Goal: Information Seeking & Learning: Learn about a topic

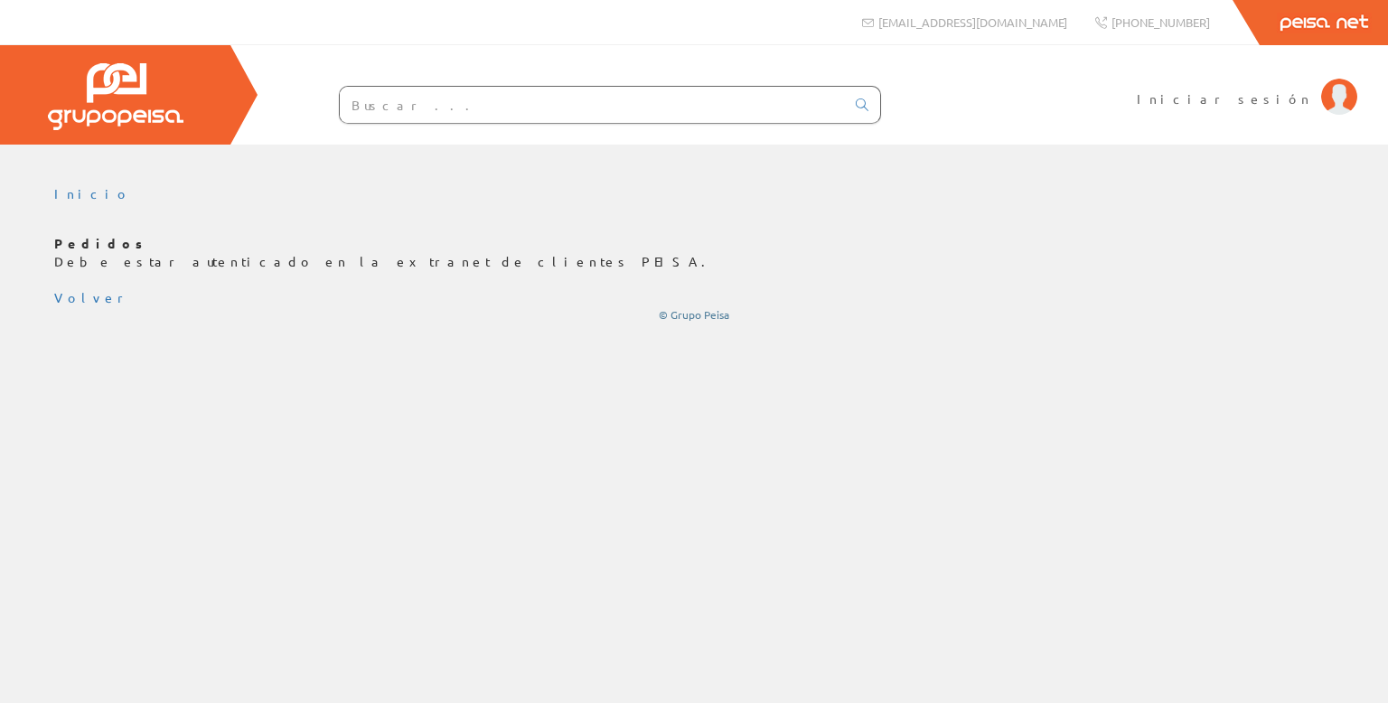
click at [423, 106] on input "text" at bounding box center [592, 105] width 505 height 36
click at [321, 182] on div "Inicio Pedidos Debe estar autenticado en la extranet de clientes PEISA. Volver …" at bounding box center [694, 254] width 1388 height 164
click at [1247, 98] on span "Iniciar sesión" at bounding box center [1224, 98] width 175 height 18
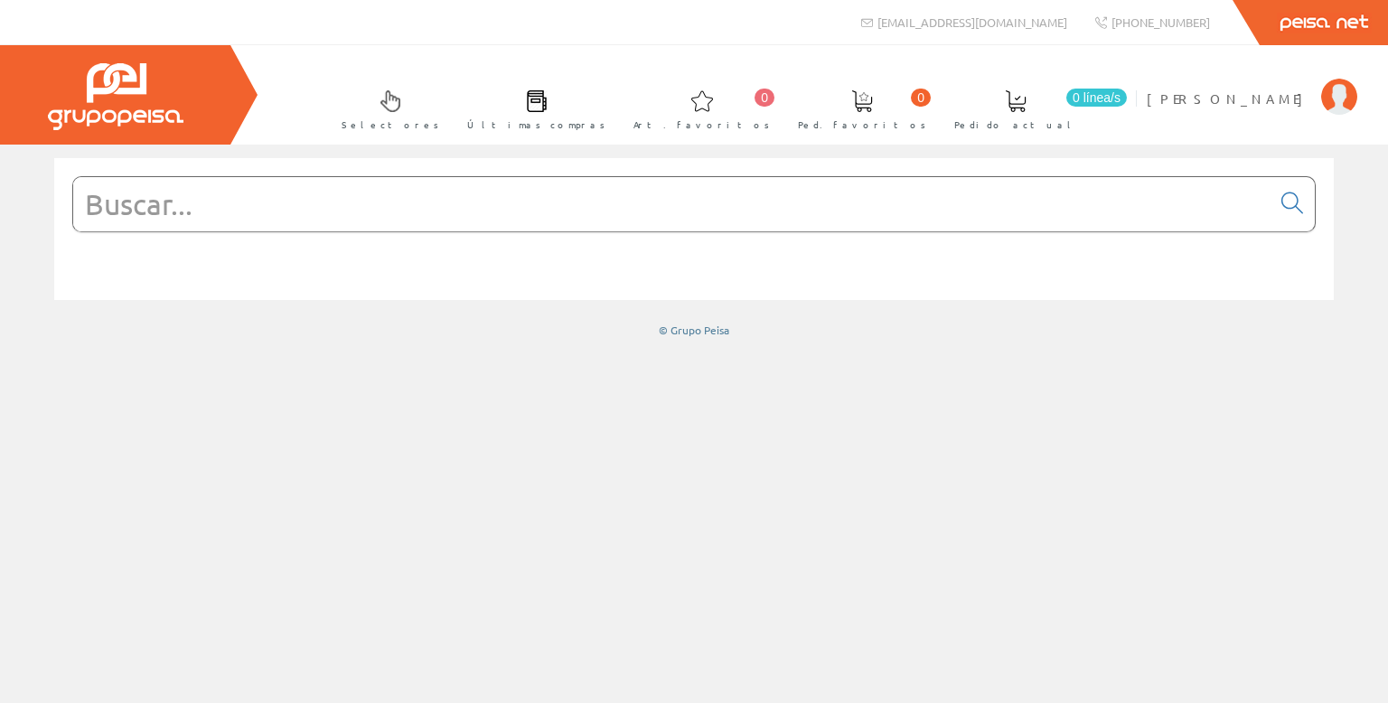
click at [232, 208] on input "text" at bounding box center [671, 204] width 1197 height 54
type input "d"
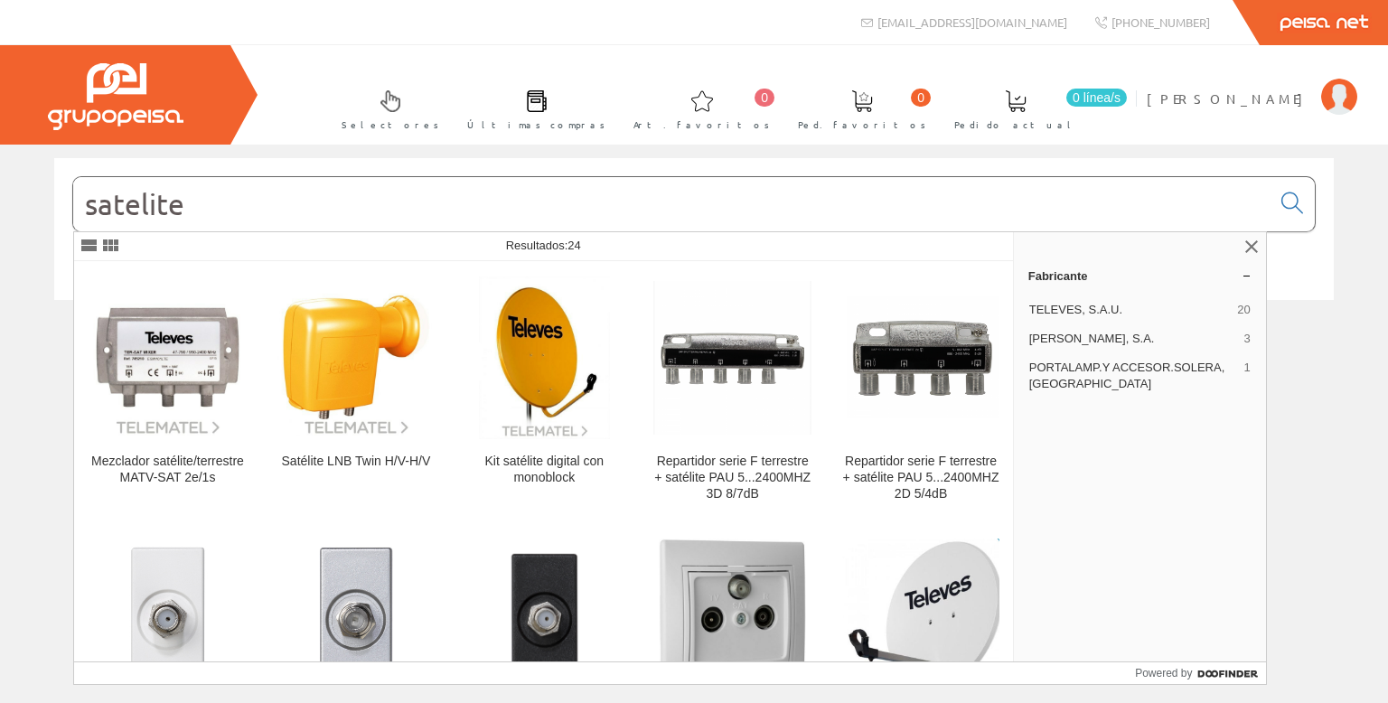
type input "satelite"
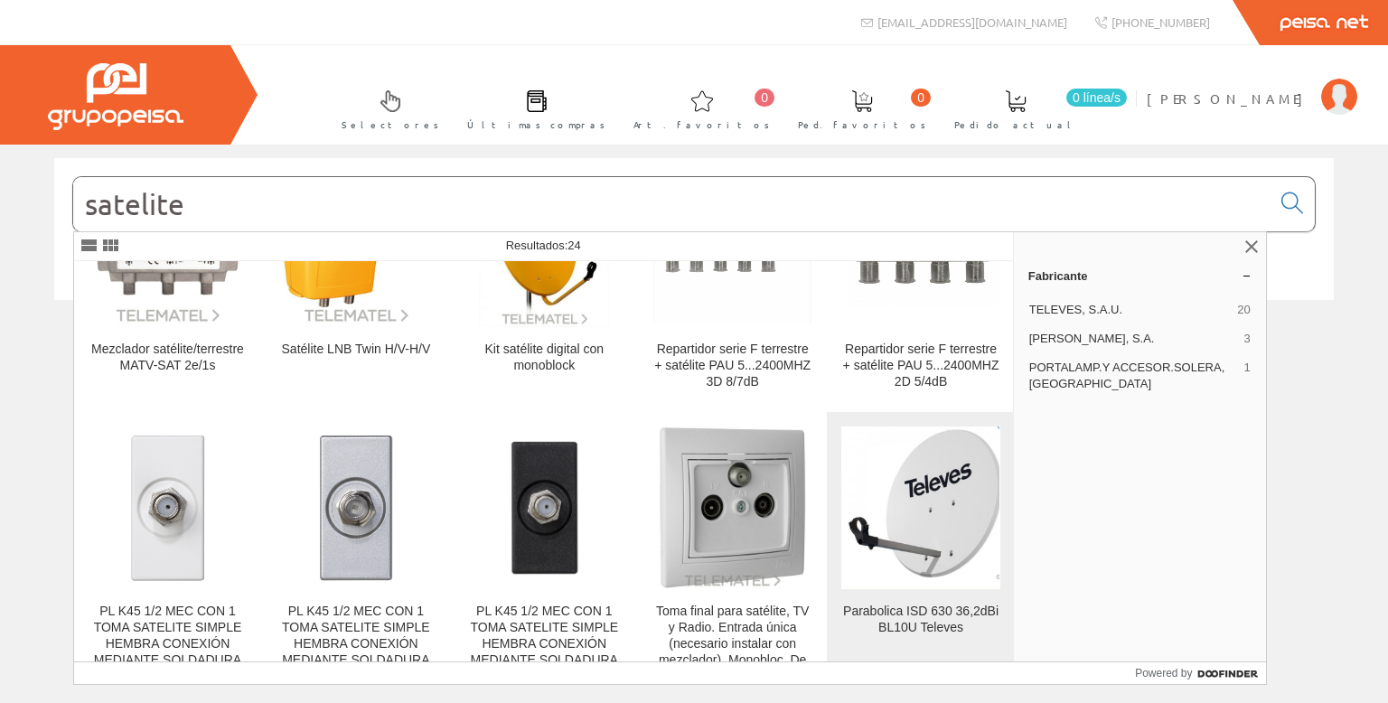
scroll to position [271, 0]
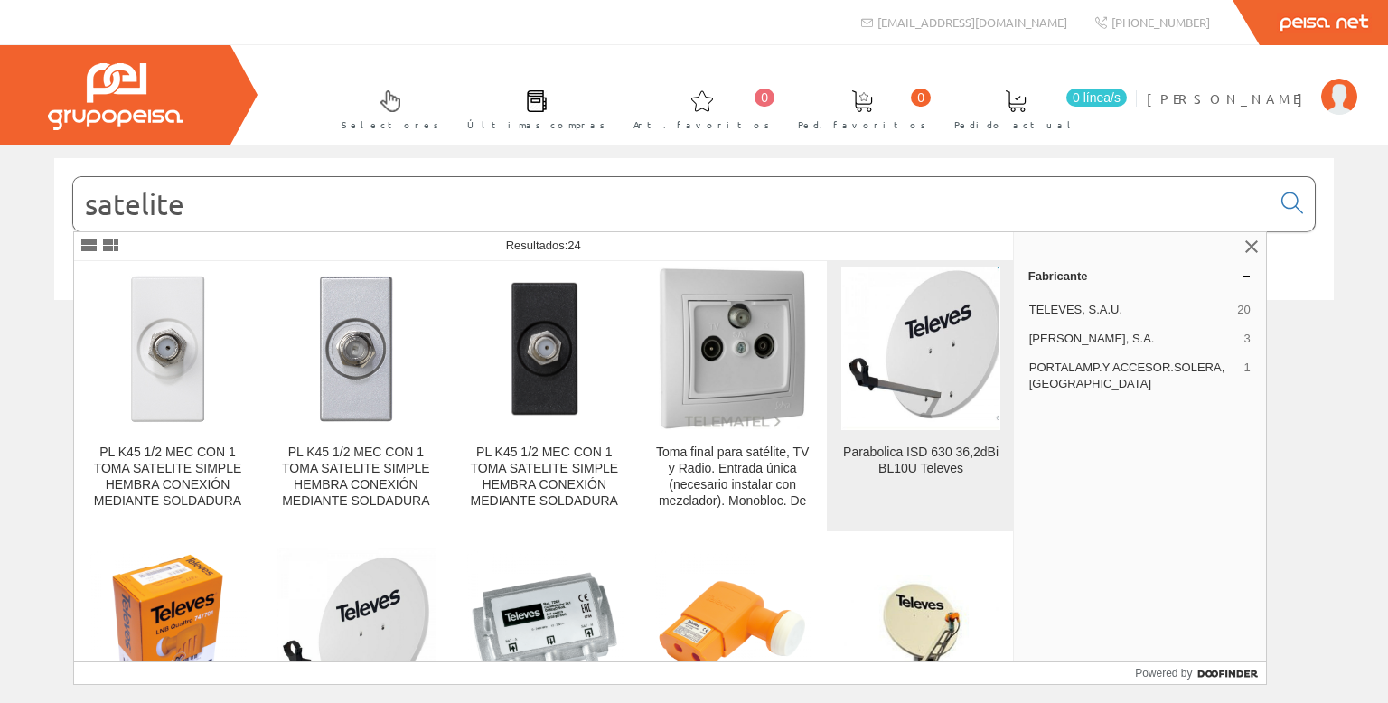
click at [952, 370] on img at bounding box center [920, 348] width 157 height 163
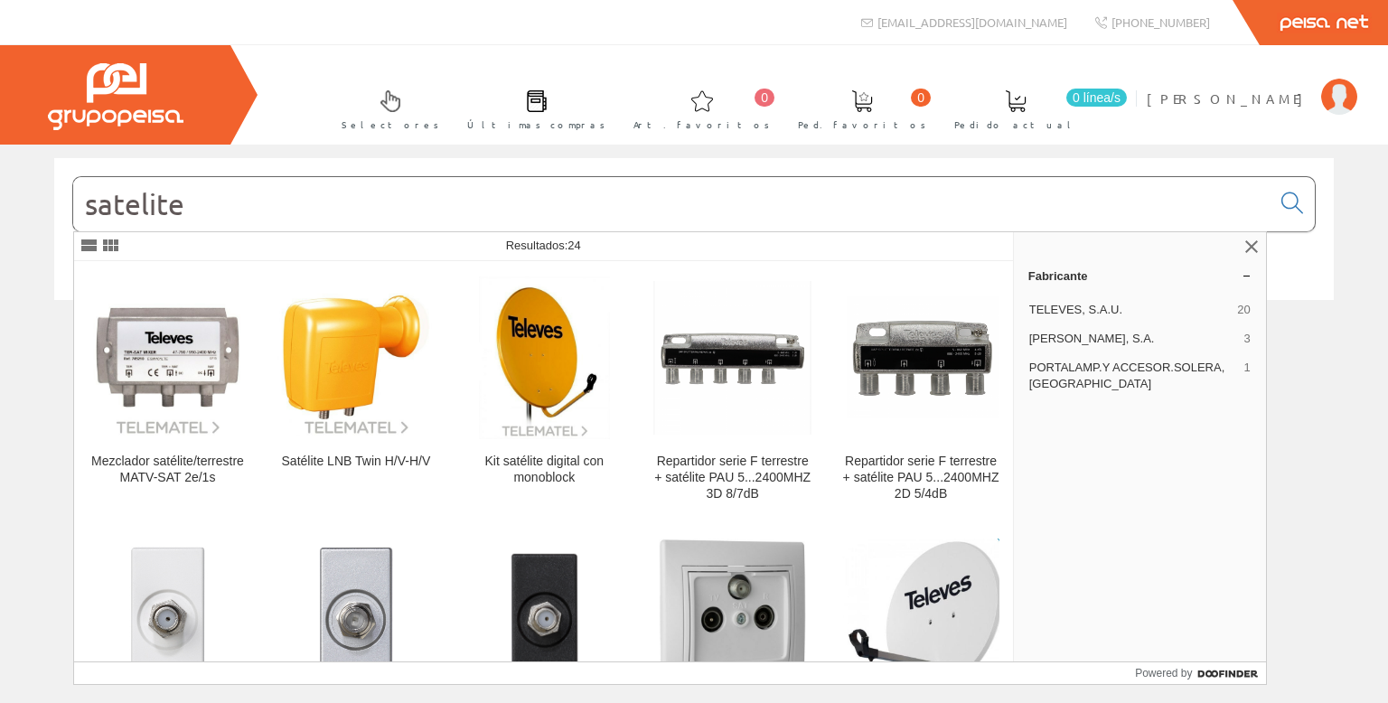
drag, startPoint x: 218, startPoint y: 207, endPoint x: 61, endPoint y: 211, distance: 157.2
click at [61, 211] on div "satelite" at bounding box center [693, 229] width 1279 height 142
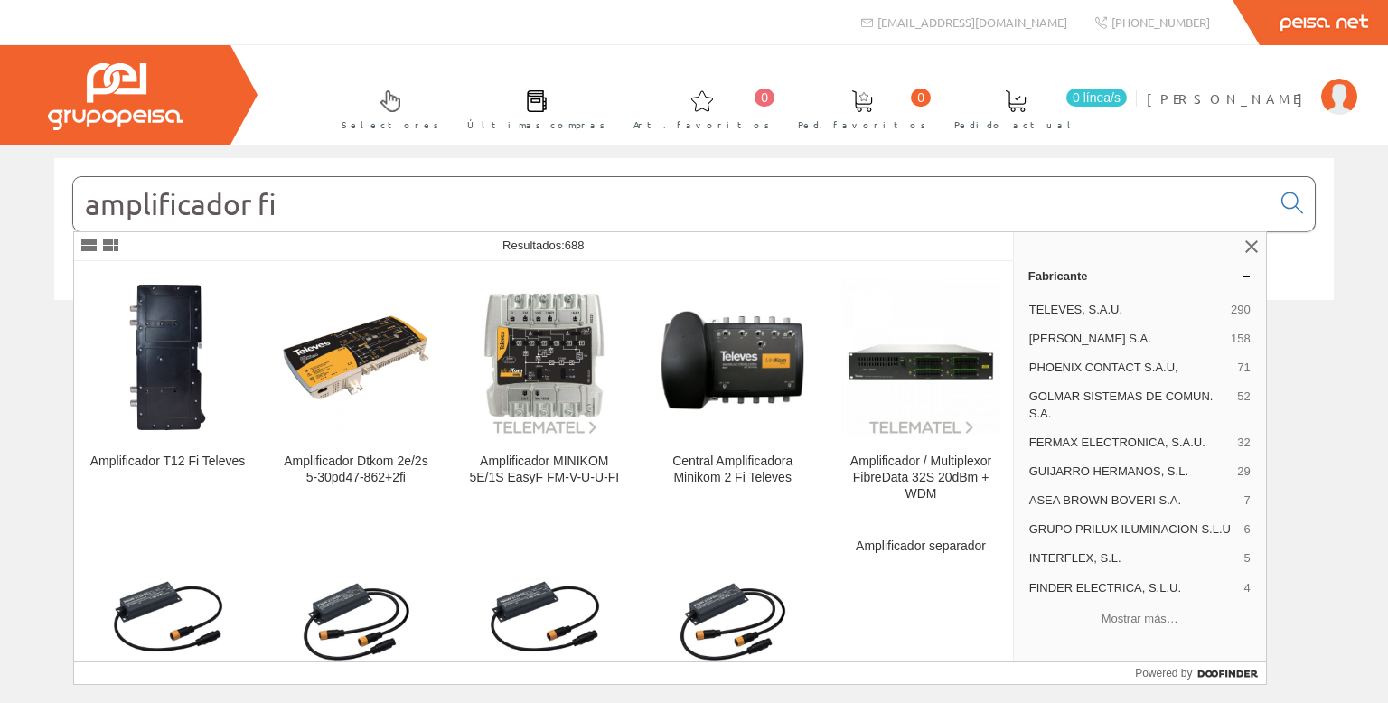
type input "amplificador fi"
drag, startPoint x: 299, startPoint y: 210, endPoint x: 0, endPoint y: 225, distance: 299.4
click at [0, 225] on div "amplificador fi © Grupo Peisa" at bounding box center [694, 248] width 1388 height 180
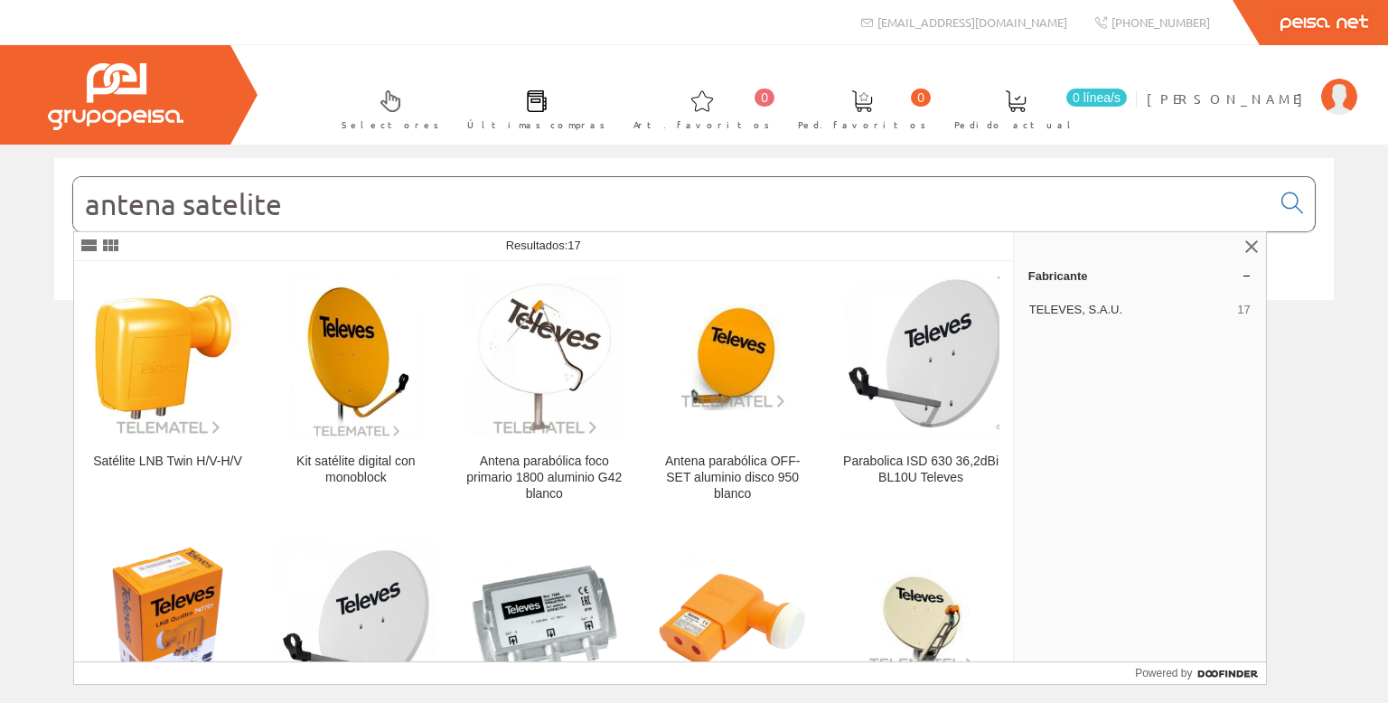
type input "antena satelite"
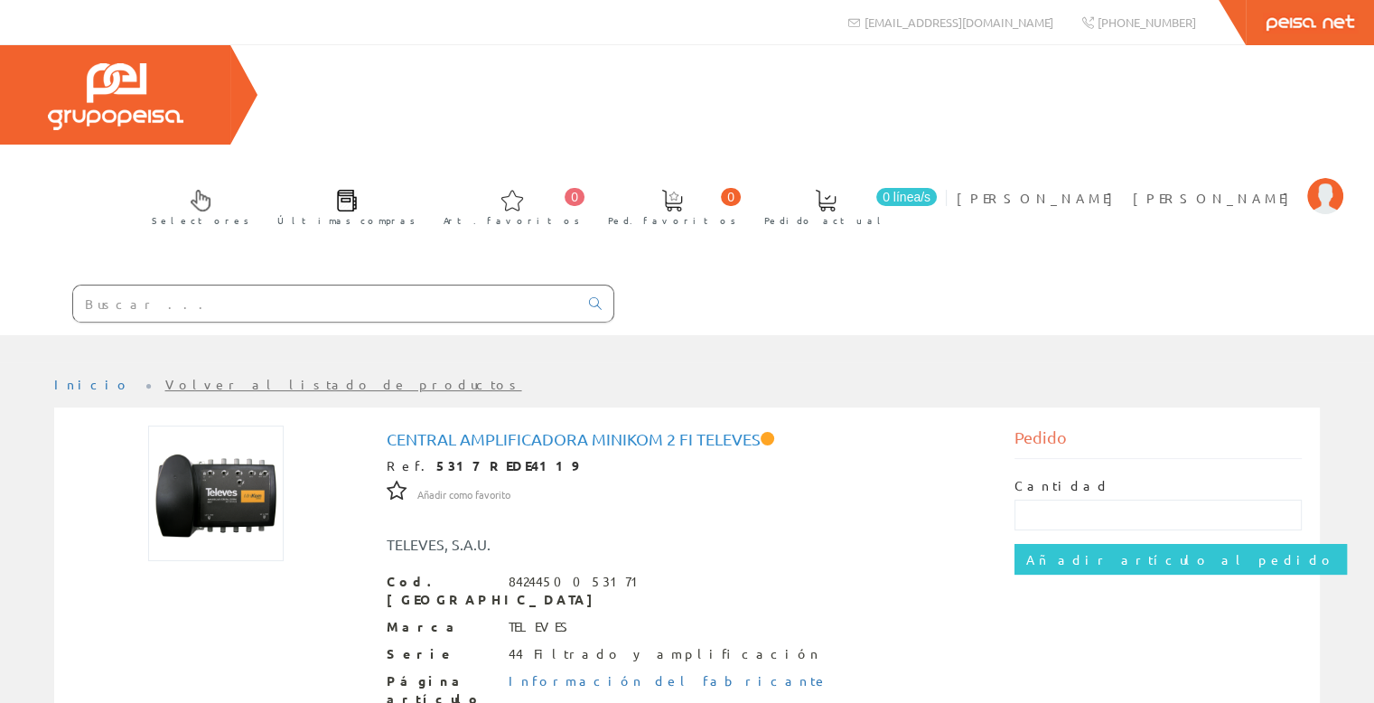
click at [151, 285] on input "text" at bounding box center [325, 303] width 505 height 36
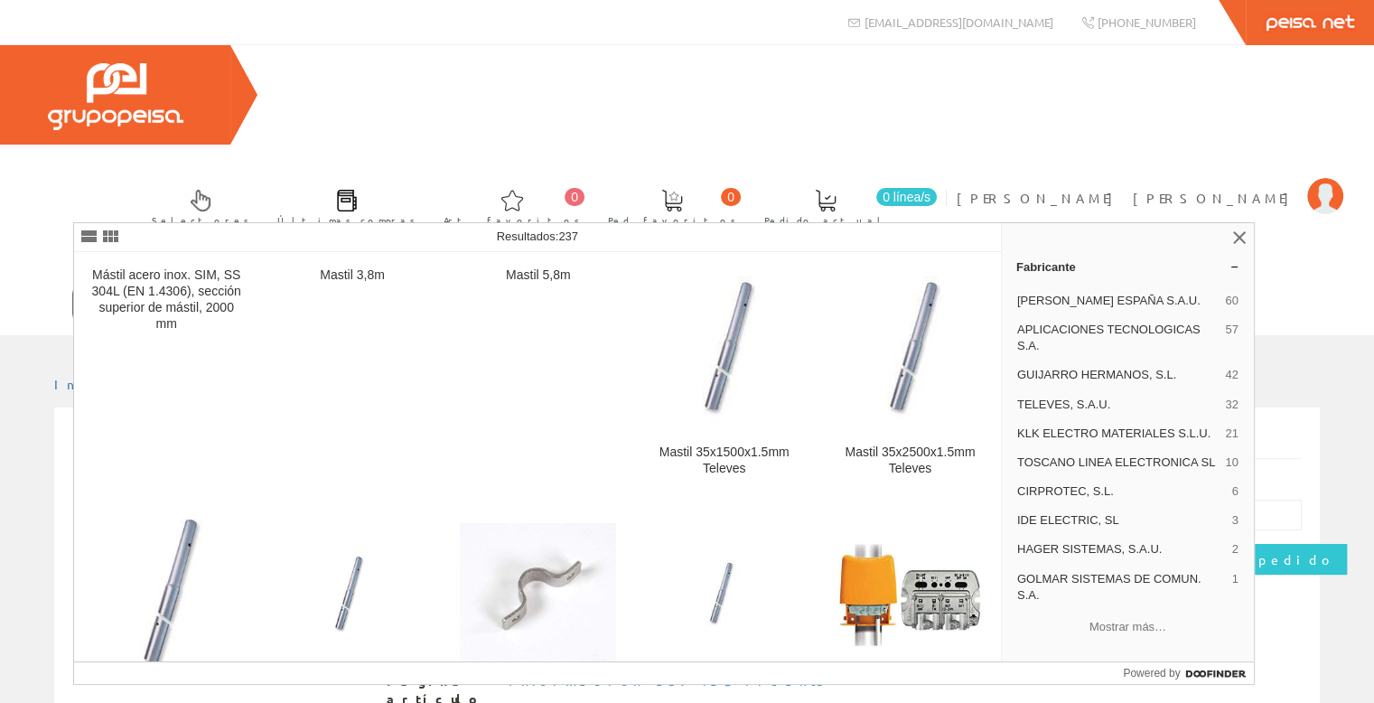
type input "mastil"
